Goal: Information Seeking & Learning: Learn about a topic

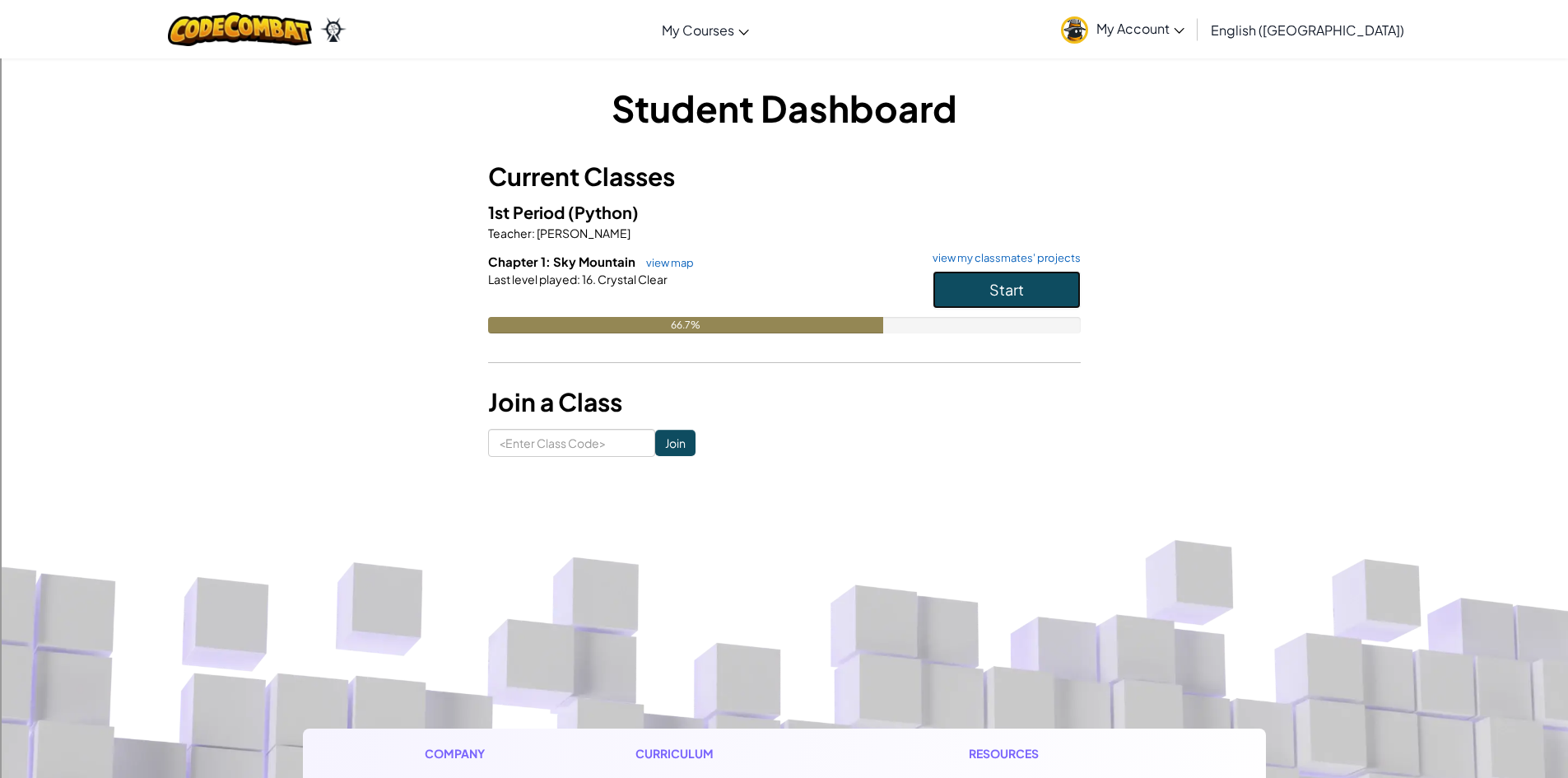
click at [941, 284] on button "Start" at bounding box center [1006, 289] width 148 height 38
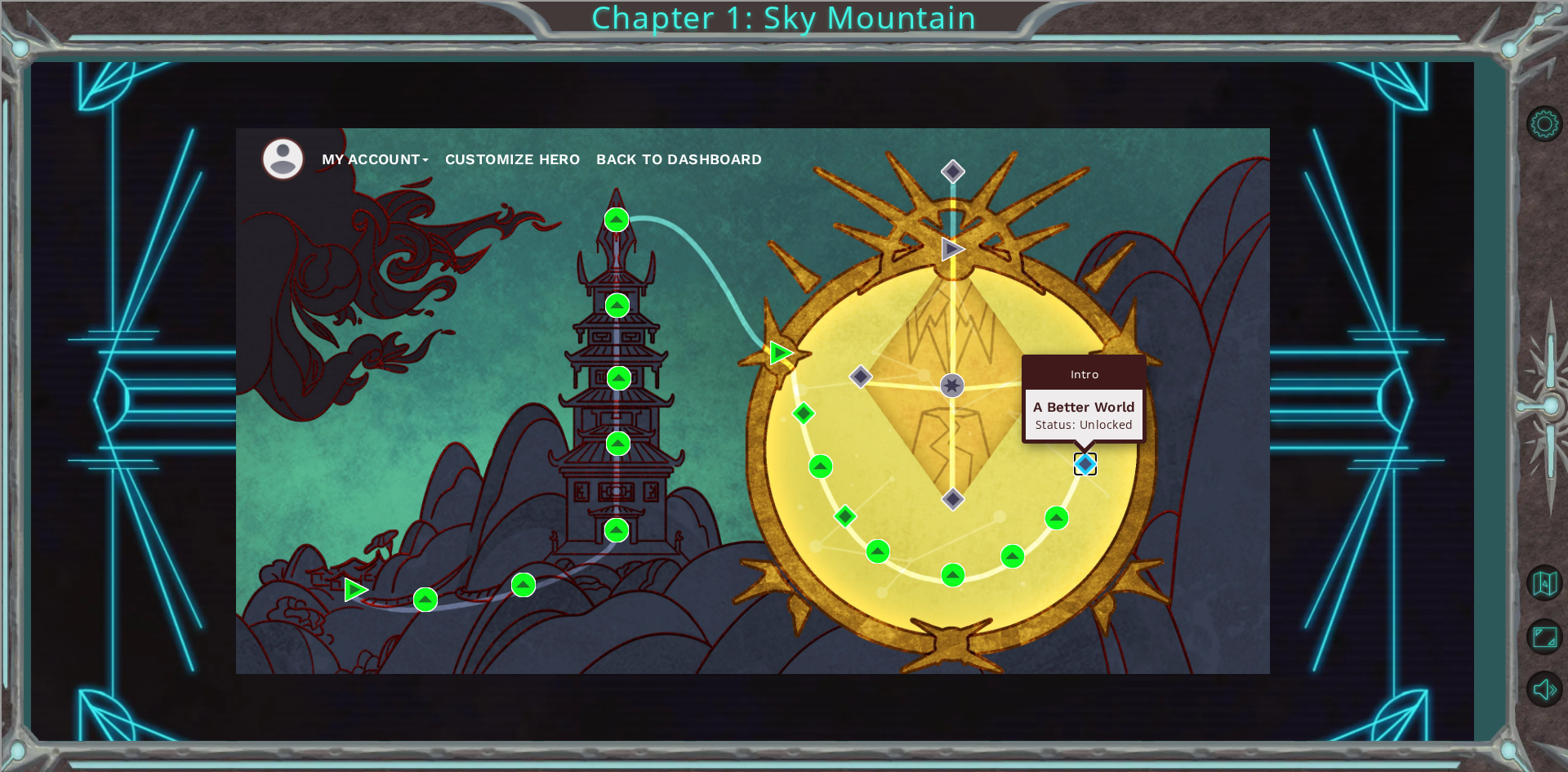
click at [1086, 461] on img at bounding box center [1084, 464] width 24 height 24
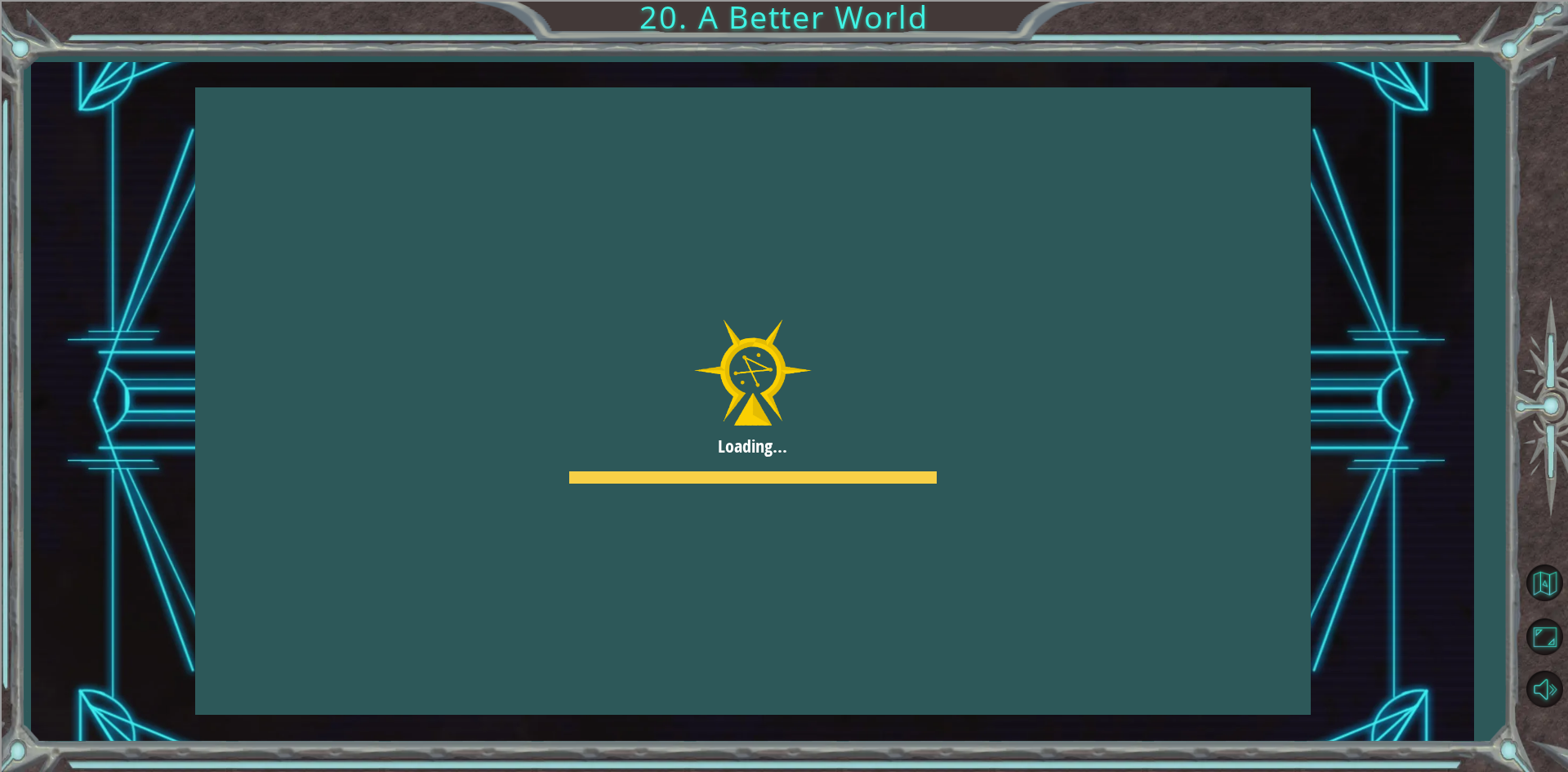
drag, startPoint x: 1086, startPoint y: 461, endPoint x: 1007, endPoint y: 465, distance: 79.1
click at [1036, 472] on body "Loading... O h ! Y o u r e p a i r e d t h e M o n o l i t h ! G r e a t j o b …" at bounding box center [784, 386] width 1568 height 772
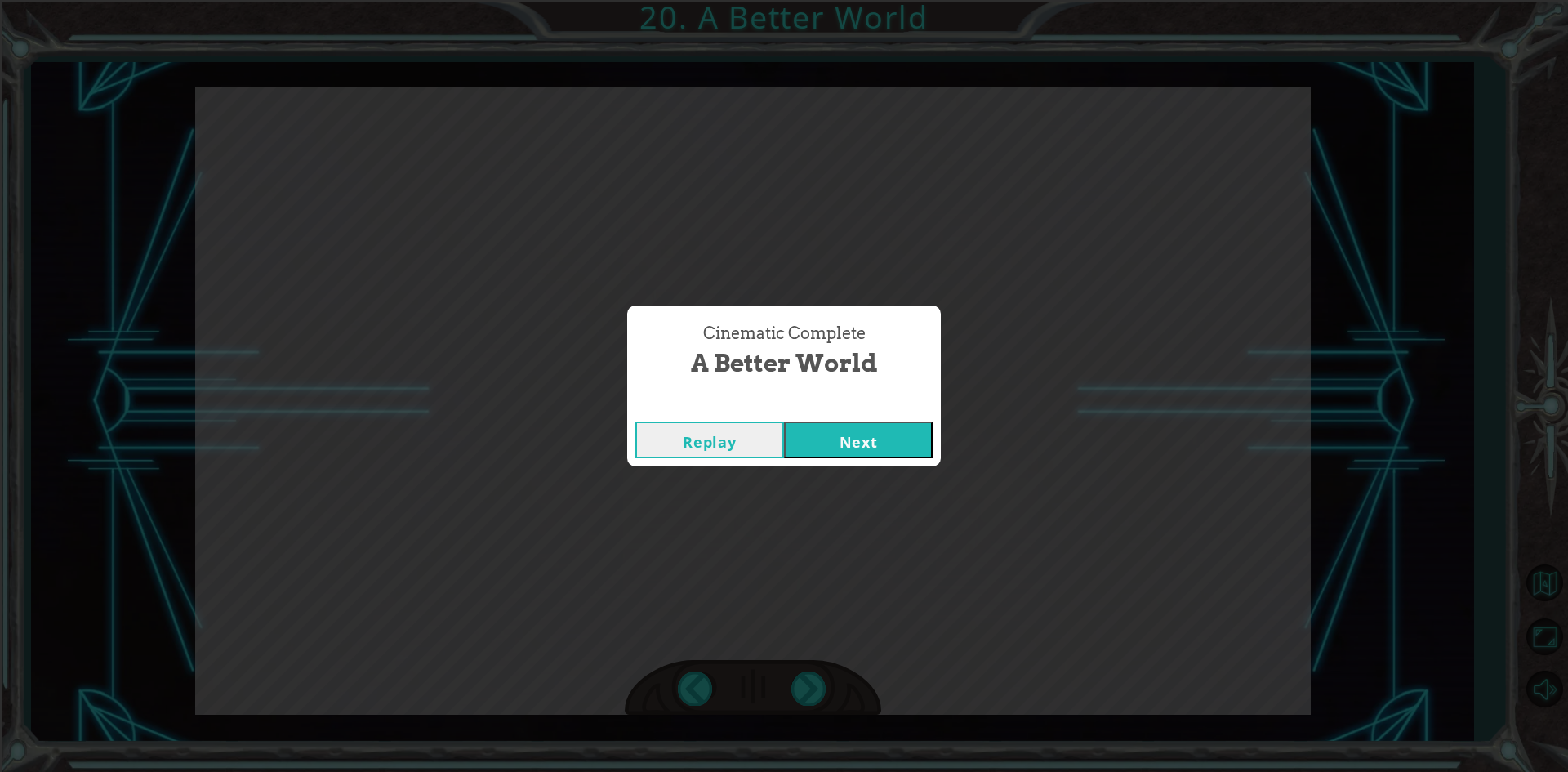
click at [830, 432] on button "Next" at bounding box center [858, 439] width 148 height 37
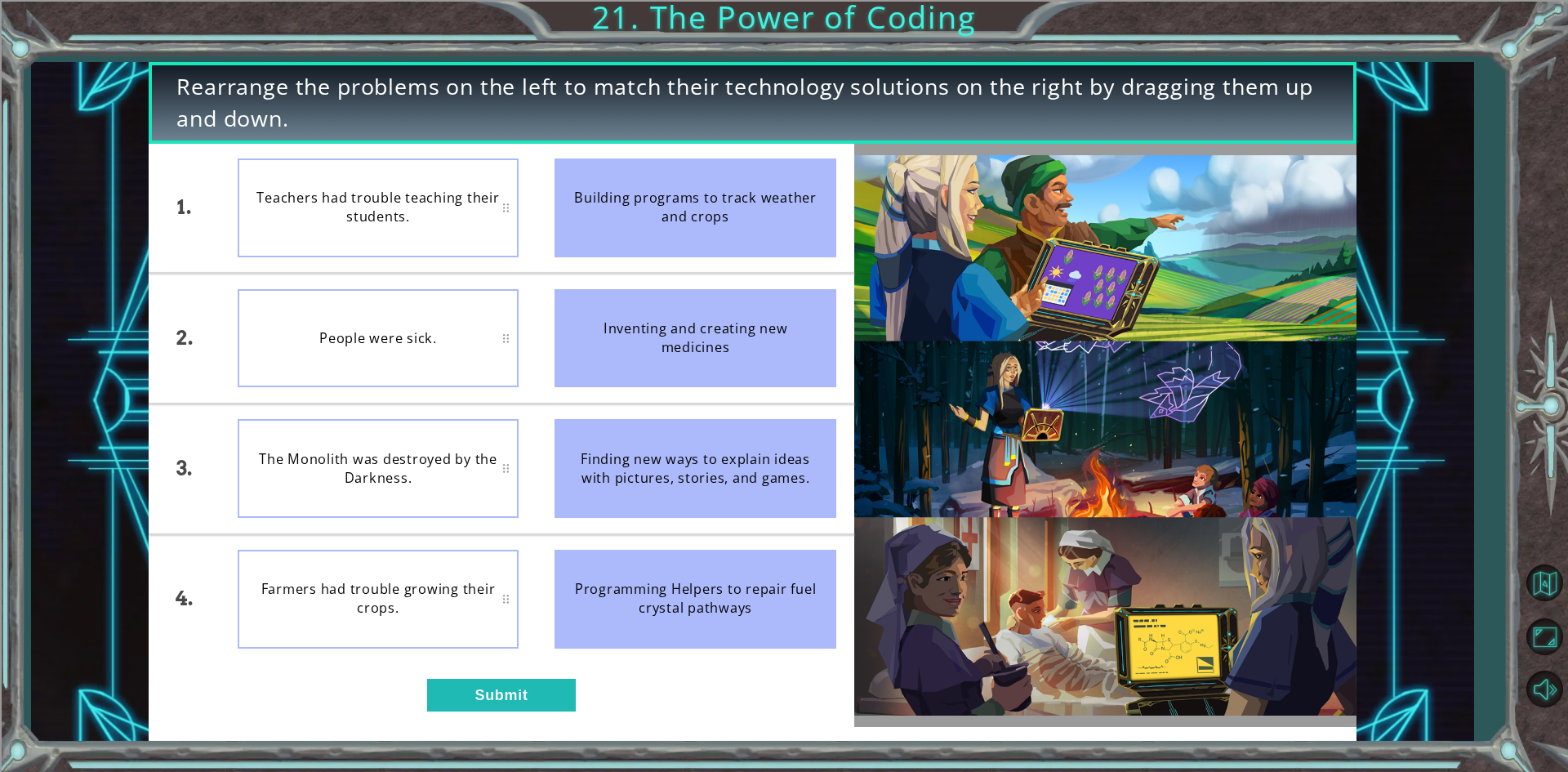
drag, startPoint x: 676, startPoint y: 208, endPoint x: 1169, endPoint y: 309, distance: 503.2
click at [1206, 295] on div "1. 2. 3. 4. Teachers had trouble teaching their students. People were sick. The…" at bounding box center [752, 435] width 1207 height 583
drag, startPoint x: 697, startPoint y: 225, endPoint x: 399, endPoint y: 79, distance: 331.8
click at [309, 79] on div "Rearrange the problems on the left to match their technology solutions on the r…" at bounding box center [752, 401] width 1207 height 679
click at [521, 674] on div "1. 2. 3. 4. Farmers had trouble growing their crops. People were sick. Teachers…" at bounding box center [500, 435] width 704 height 583
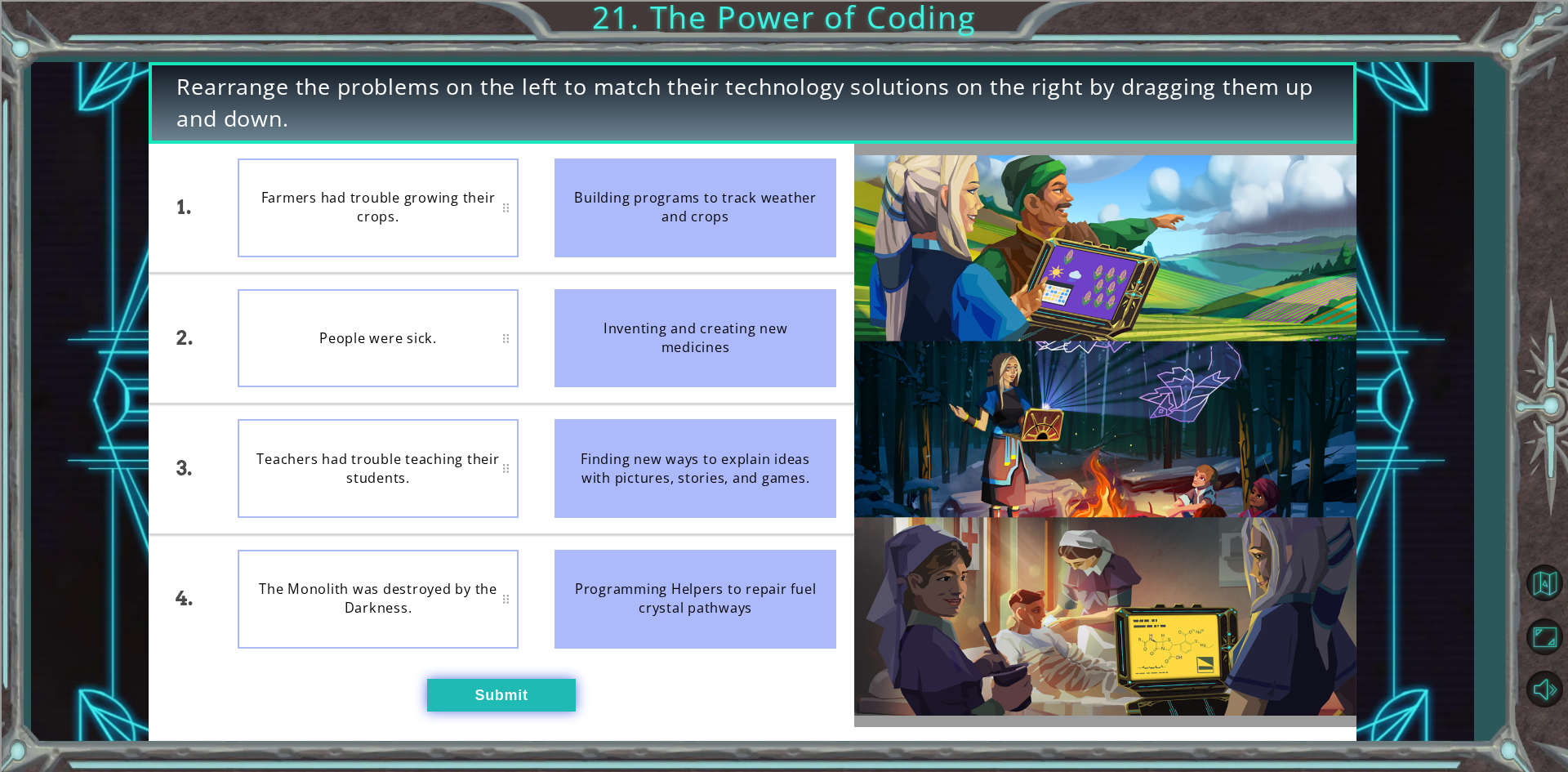
drag, startPoint x: 518, startPoint y: 680, endPoint x: 510, endPoint y: 689, distance: 12.0
click at [516, 681] on button "Submit" at bounding box center [501, 695] width 148 height 33
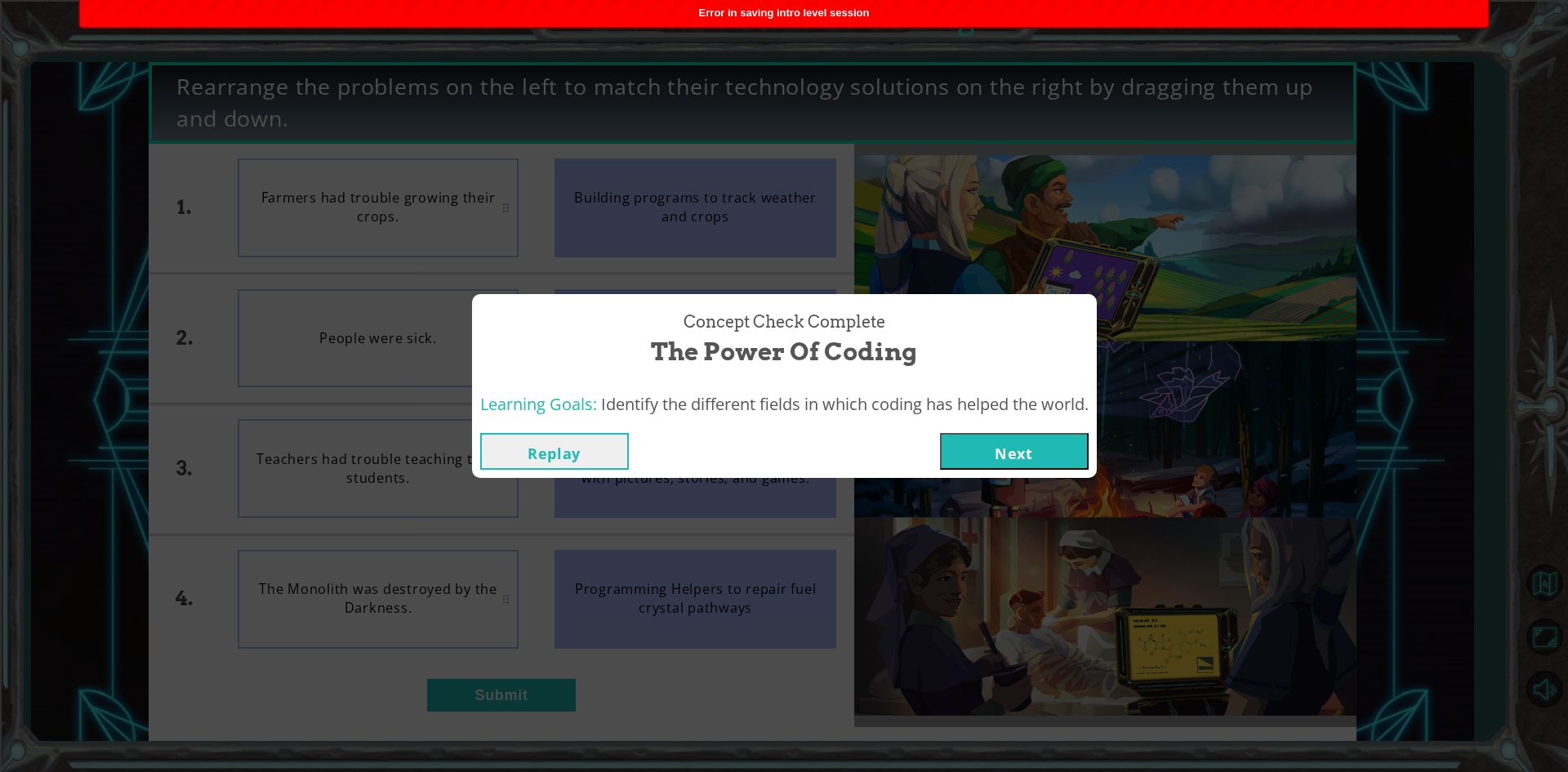
click at [997, 442] on button "Next" at bounding box center [1014, 451] width 148 height 37
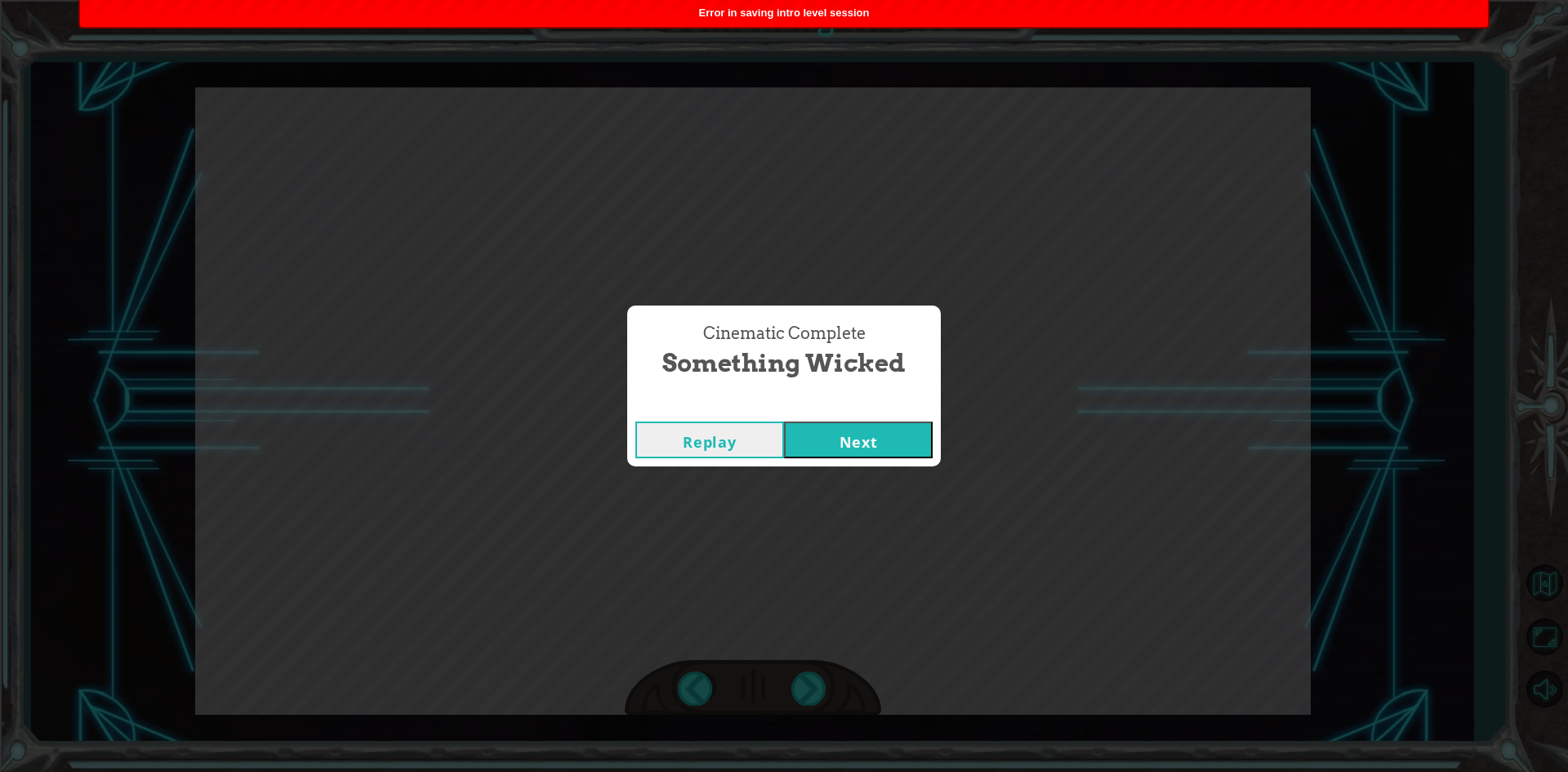
click at [858, 441] on button "Next" at bounding box center [858, 439] width 148 height 37
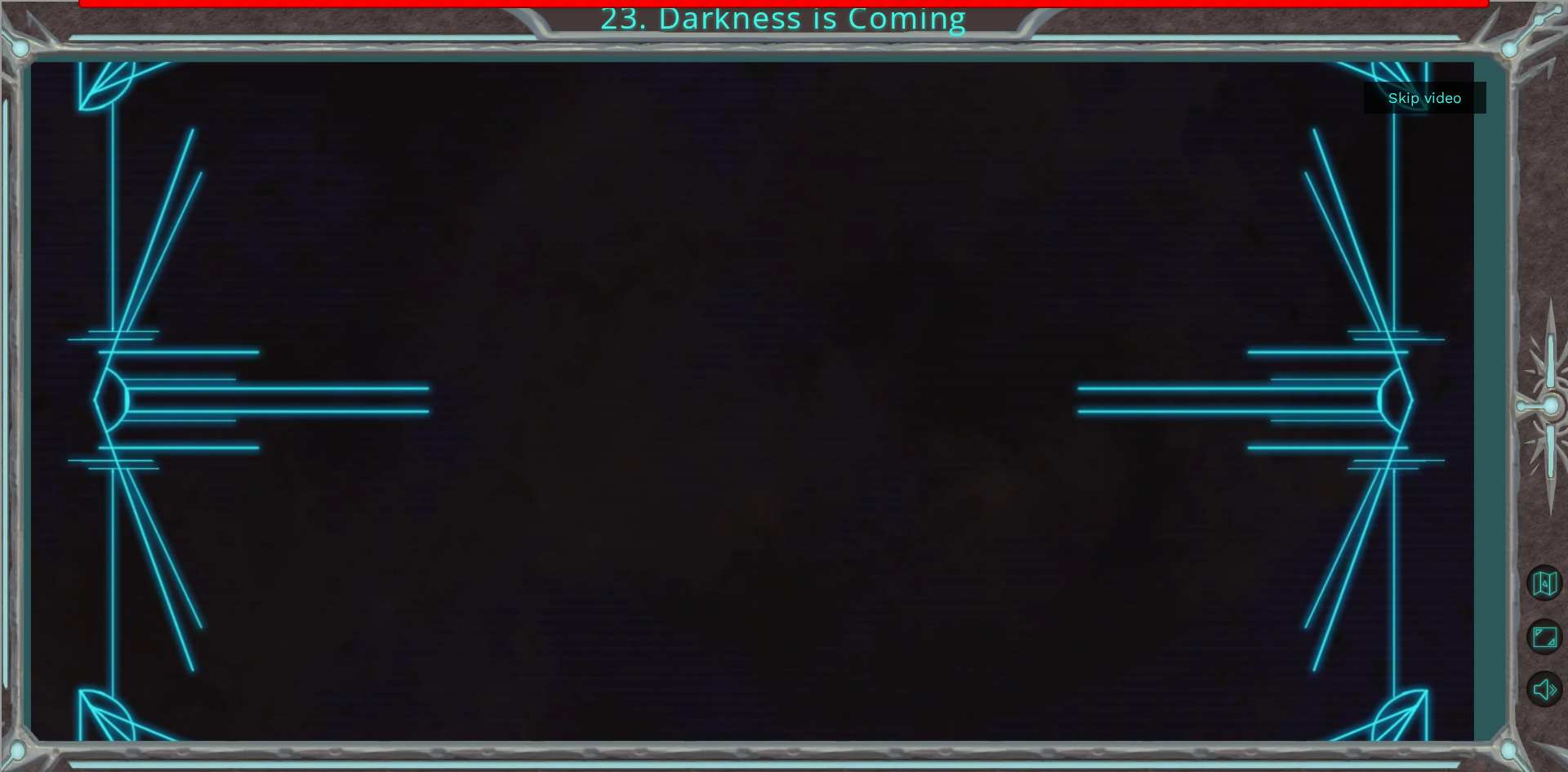
click at [1427, 89] on button "Skip video" at bounding box center [1424, 97] width 122 height 32
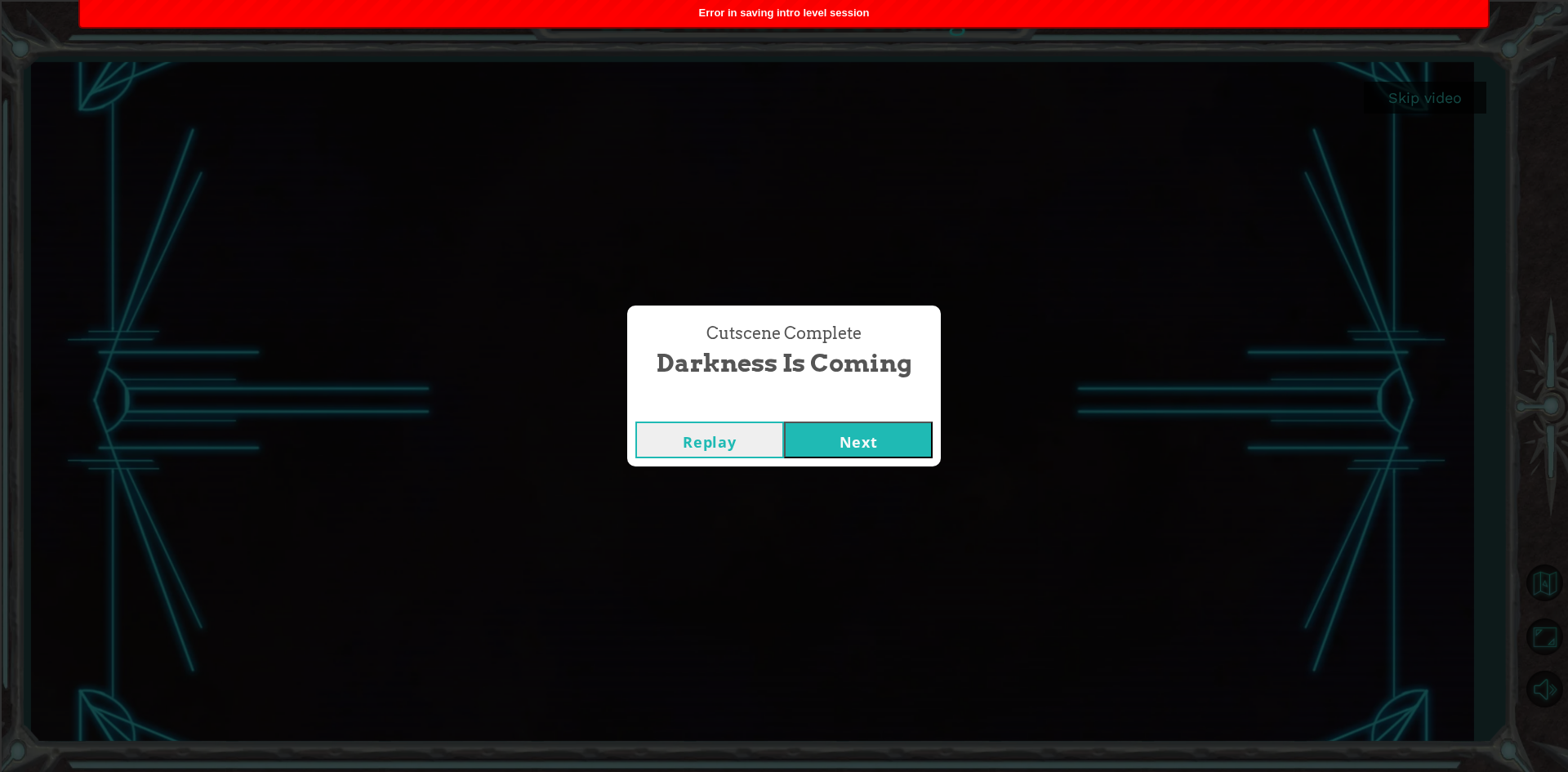
click at [852, 438] on button "Next" at bounding box center [858, 439] width 148 height 37
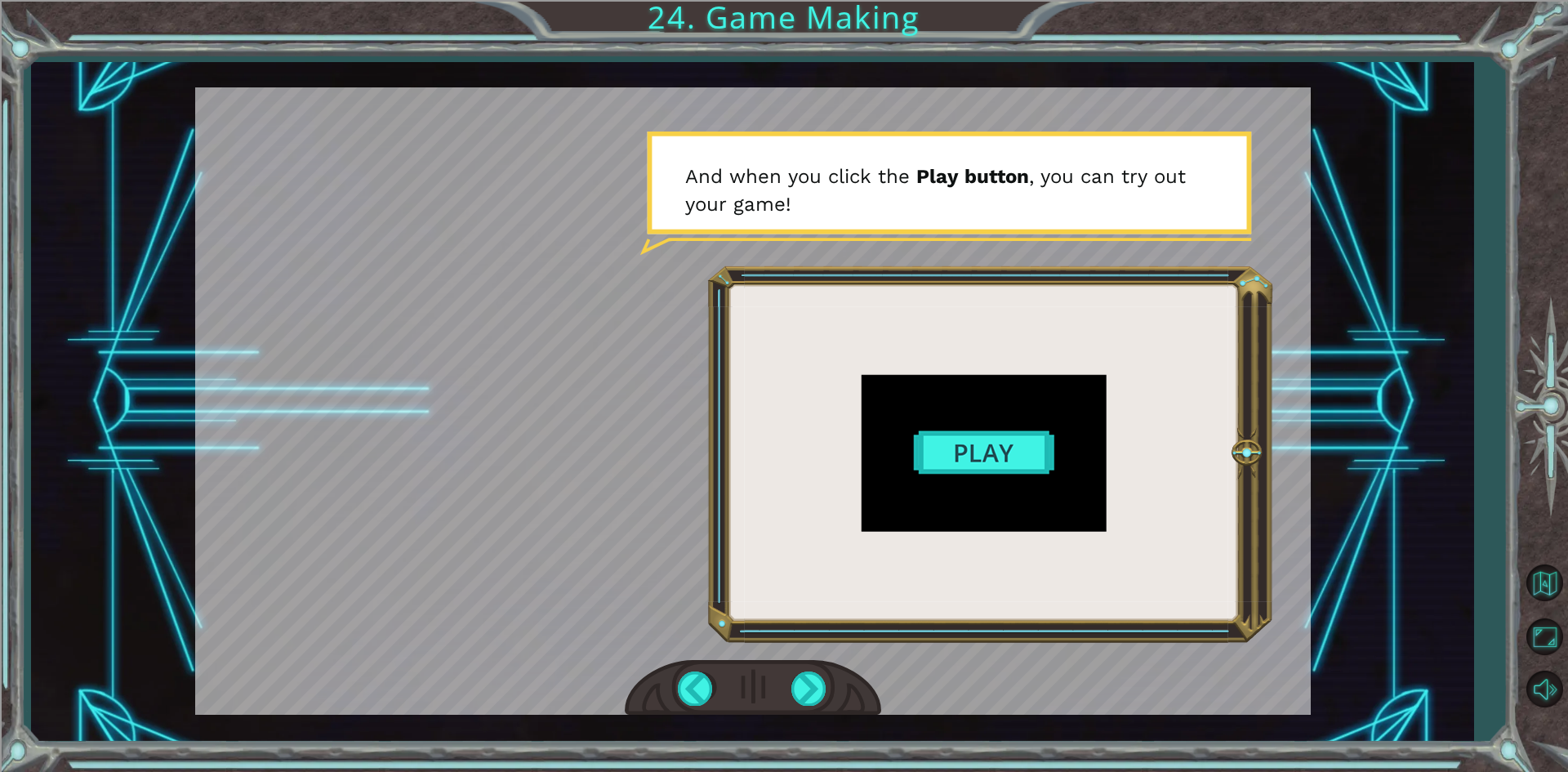
click at [967, 459] on div at bounding box center [752, 401] width 1115 height 627
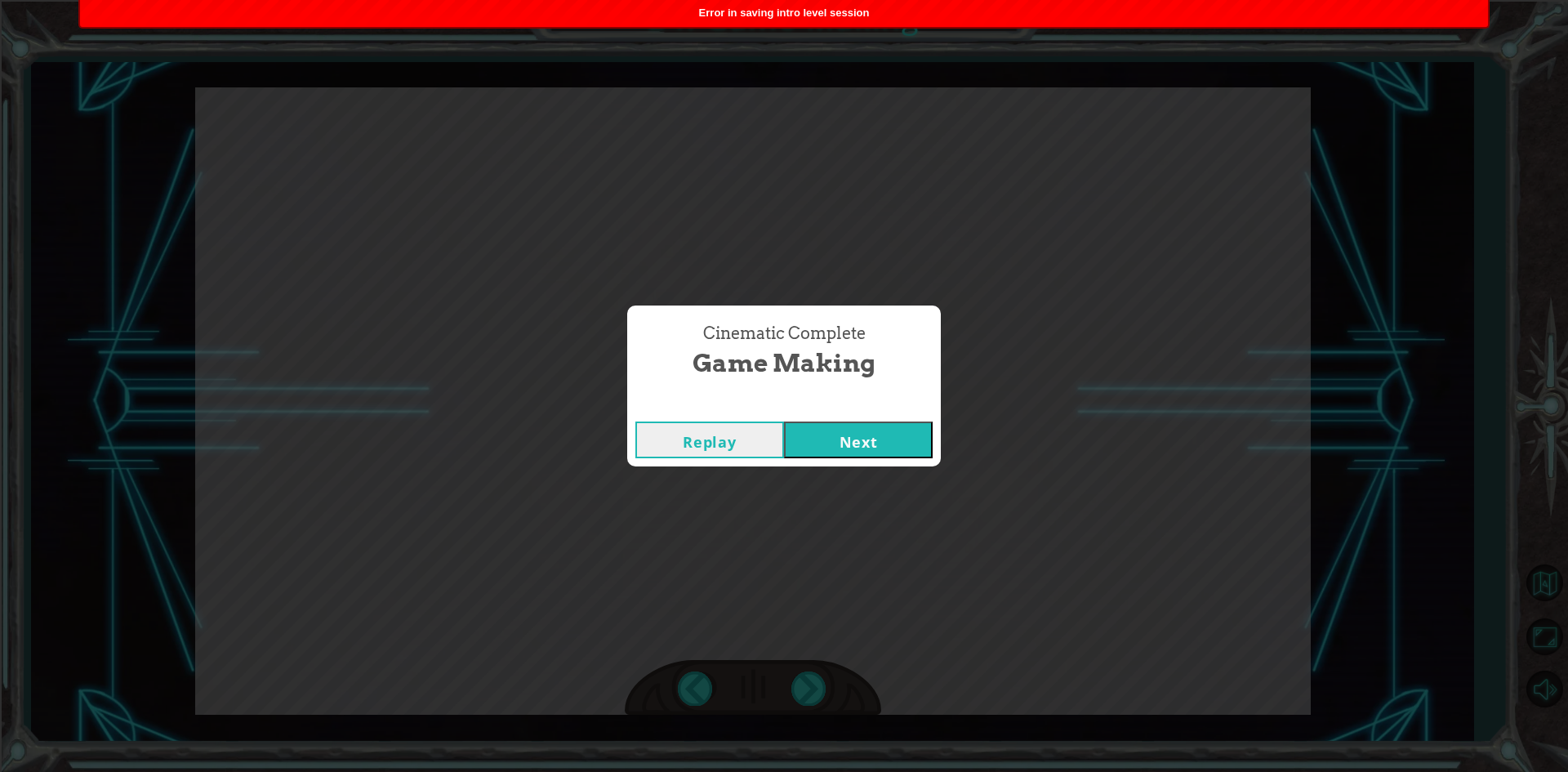
click at [842, 439] on button "Next" at bounding box center [858, 439] width 148 height 37
